Goal: Find specific page/section: Find specific page/section

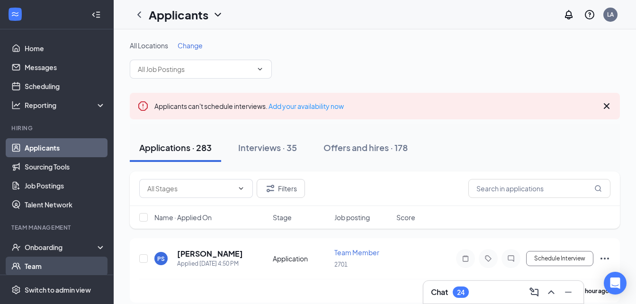
click at [37, 262] on link "Team" at bounding box center [65, 265] width 81 height 19
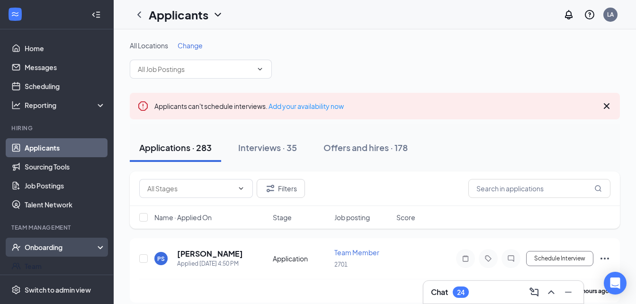
drag, startPoint x: 37, startPoint y: 263, endPoint x: 58, endPoint y: 256, distance: 22.2
click at [38, 262] on link "Team" at bounding box center [65, 265] width 81 height 19
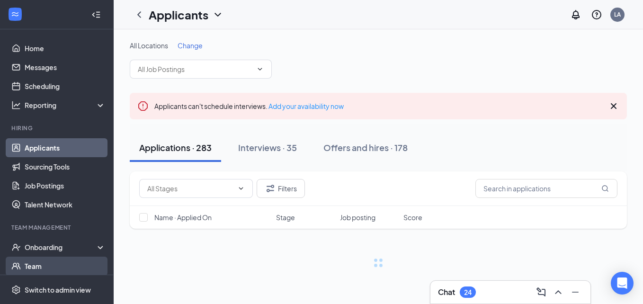
click at [38, 269] on link "Team" at bounding box center [65, 265] width 81 height 19
